Goal: Information Seeking & Learning: Learn about a topic

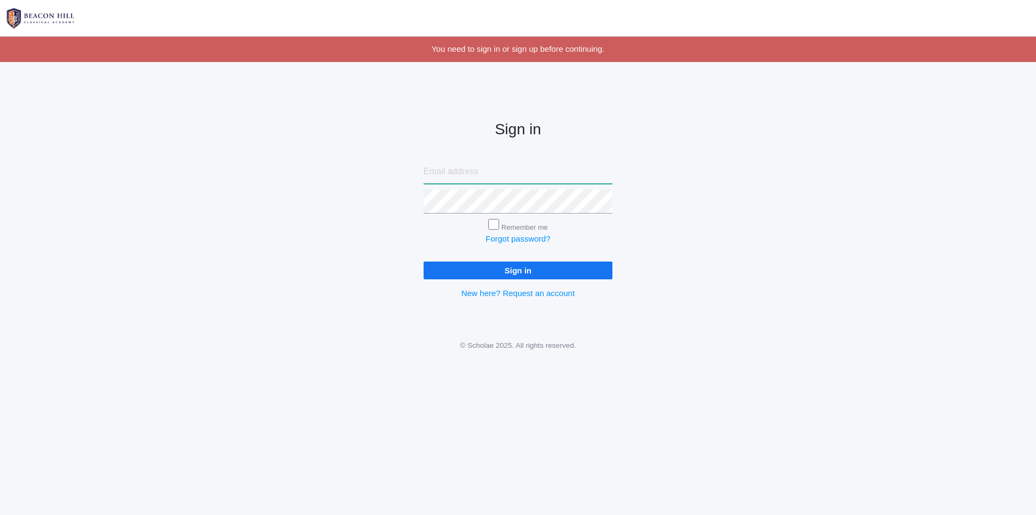
click at [452, 178] on input "email" at bounding box center [518, 172] width 189 height 24
type input "[EMAIL_ADDRESS][DOMAIN_NAME]"
click at [424, 262] on input "Sign in" at bounding box center [518, 271] width 189 height 18
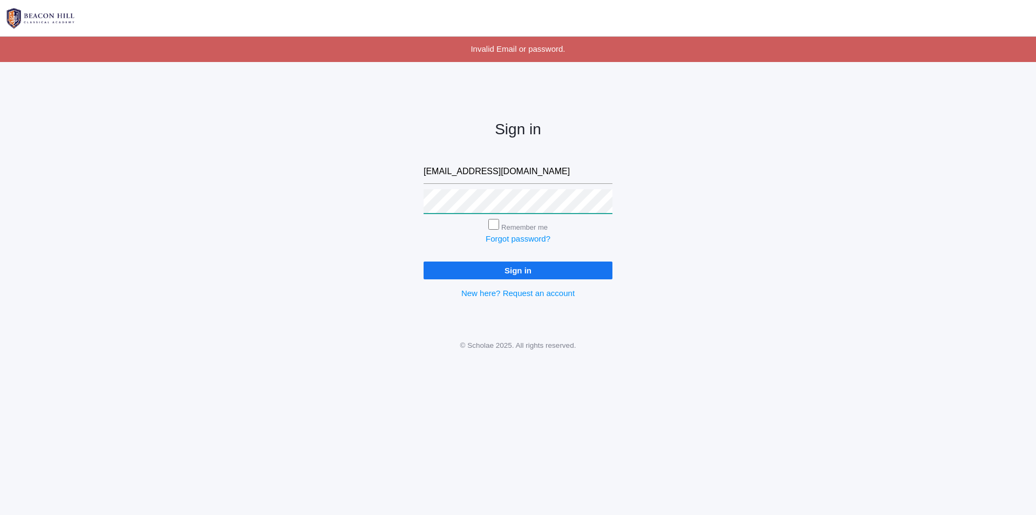
click at [424, 262] on input "Sign in" at bounding box center [518, 271] width 189 height 18
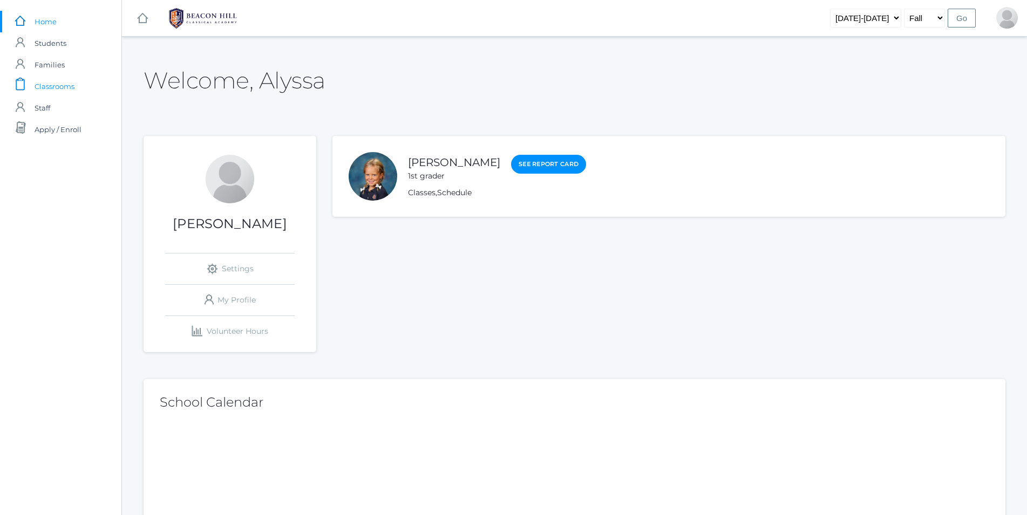
click at [39, 90] on span "Classrooms" at bounding box center [55, 87] width 40 height 22
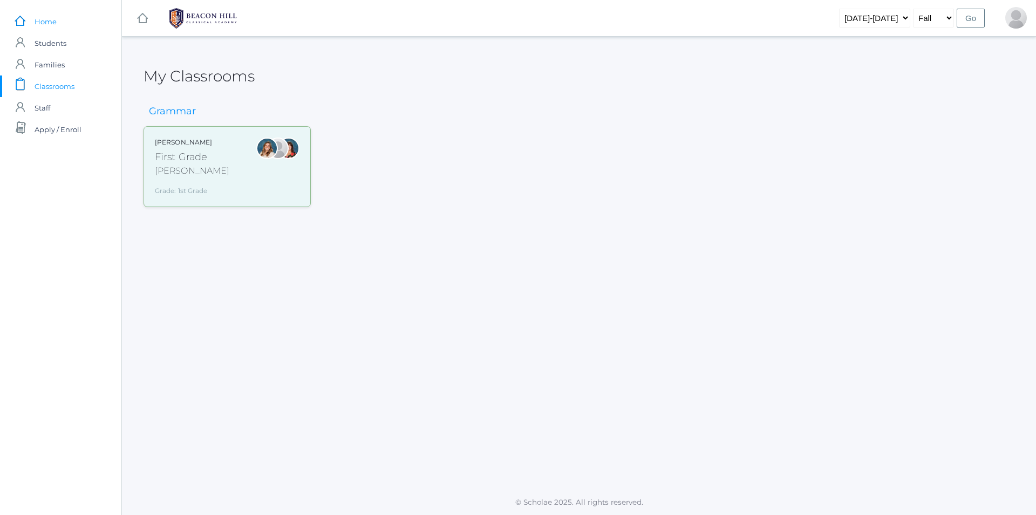
click at [37, 16] on span "Home" at bounding box center [46, 22] width 22 height 22
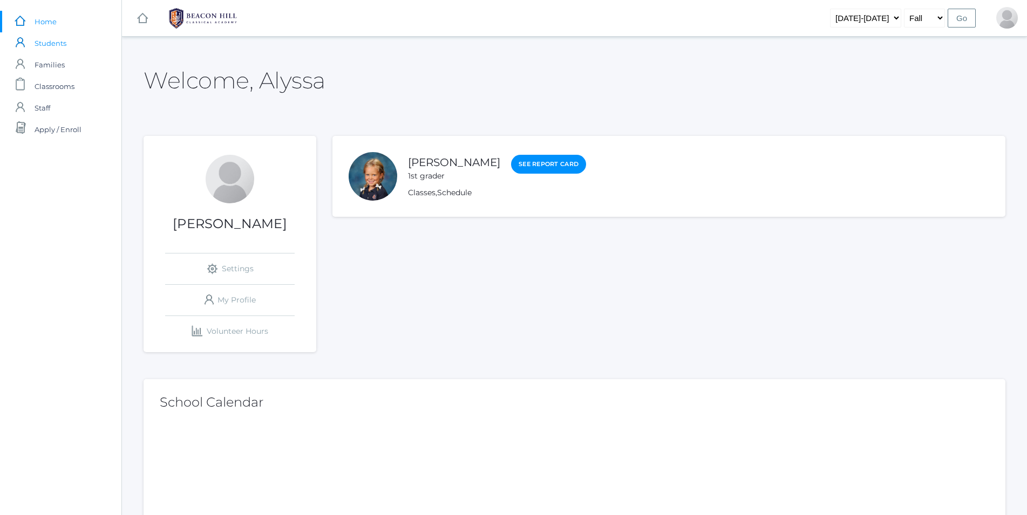
click at [69, 45] on link "icons/user/plain Created with Sketch. Students" at bounding box center [60, 43] width 121 height 22
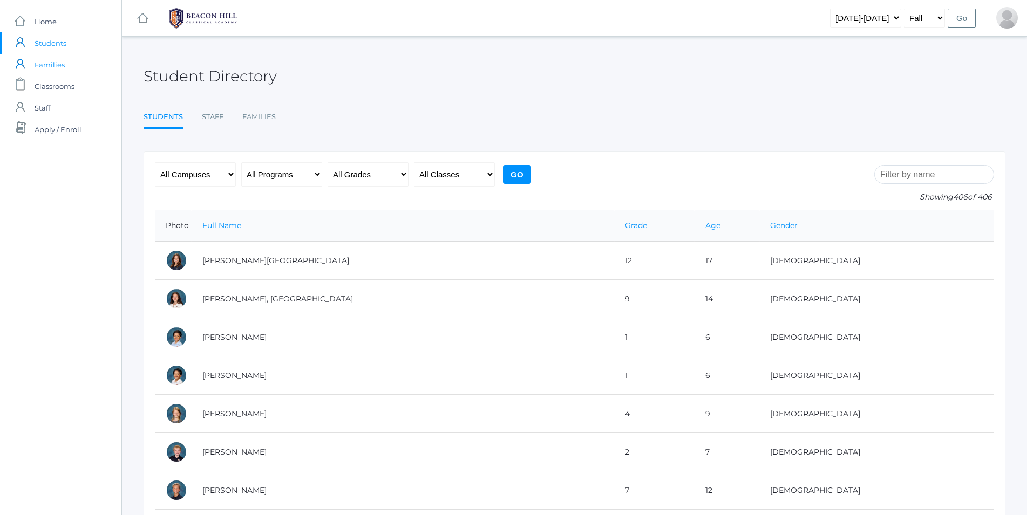
click at [53, 64] on span "Families" at bounding box center [50, 65] width 30 height 22
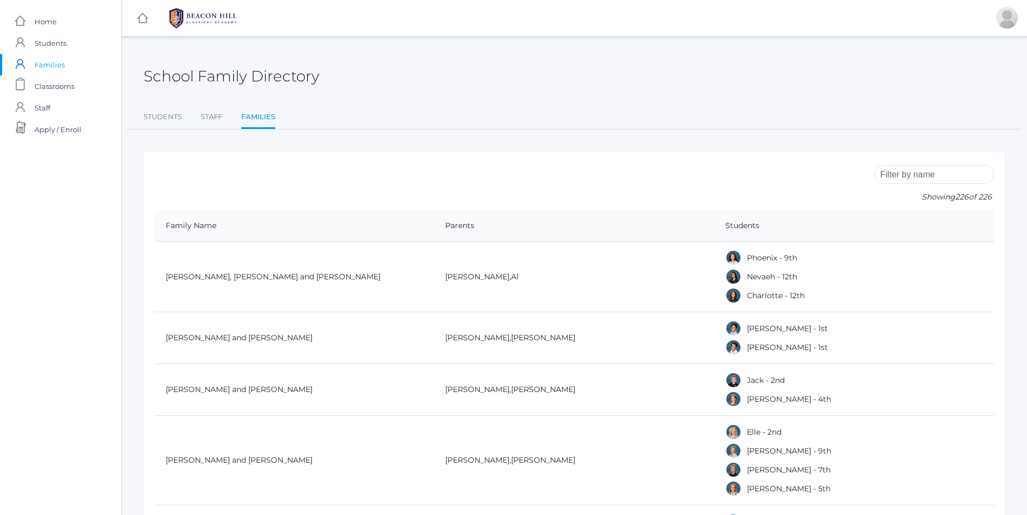
click at [53, 84] on span "Classrooms" at bounding box center [55, 87] width 40 height 22
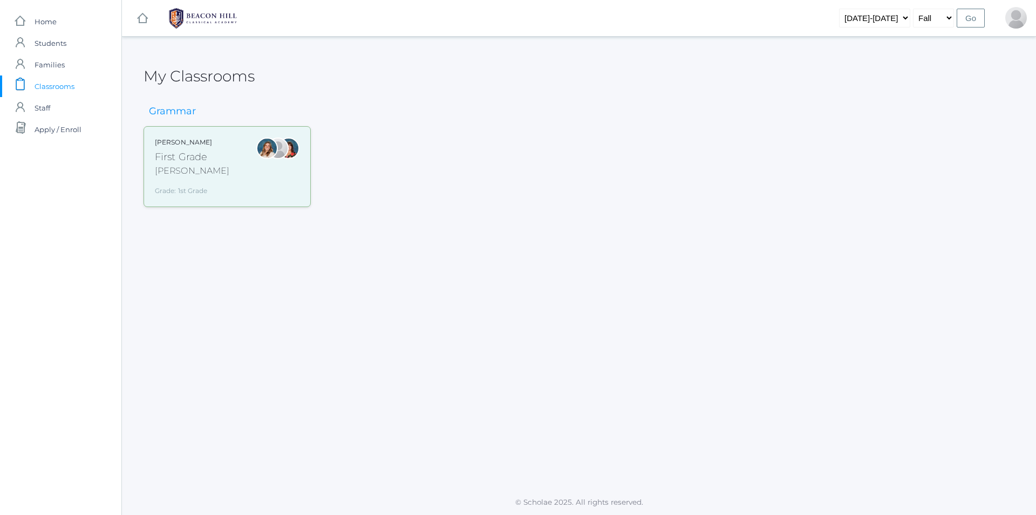
click at [45, 78] on span "Classrooms" at bounding box center [55, 87] width 40 height 22
click at [208, 176] on div "Liv Barber First Grade Barber Grade: 1st Grade 01LA" at bounding box center [227, 167] width 145 height 58
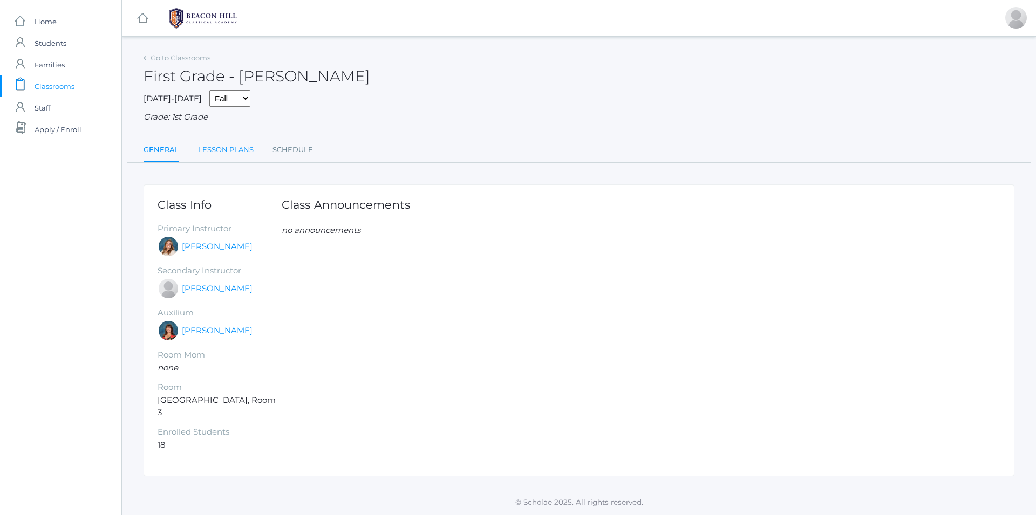
click at [212, 150] on link "Lesson Plans" at bounding box center [226, 150] width 56 height 22
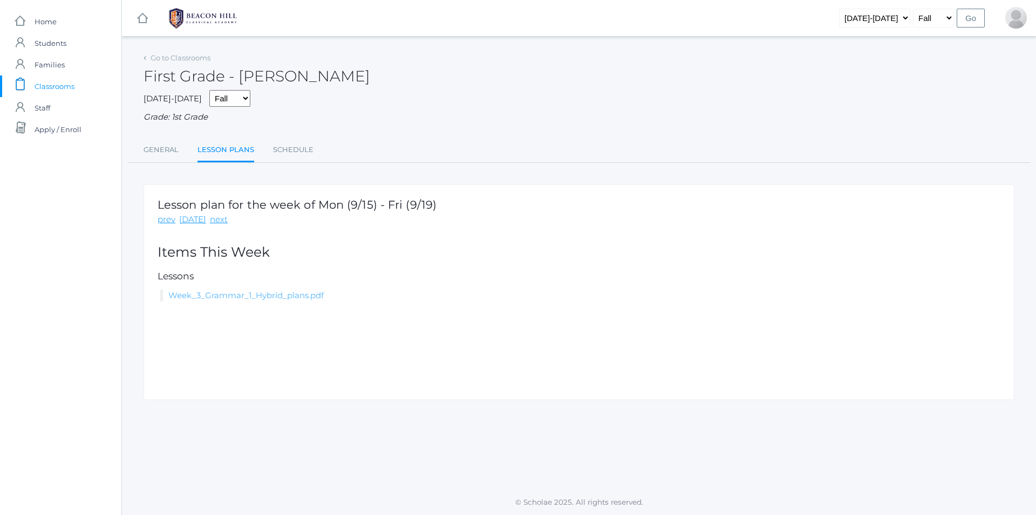
click at [247, 298] on link "Week_3_Grammar_1_Hybrid_plans.pdf" at bounding box center [245, 295] width 155 height 10
